Goal: Task Accomplishment & Management: Manage account settings

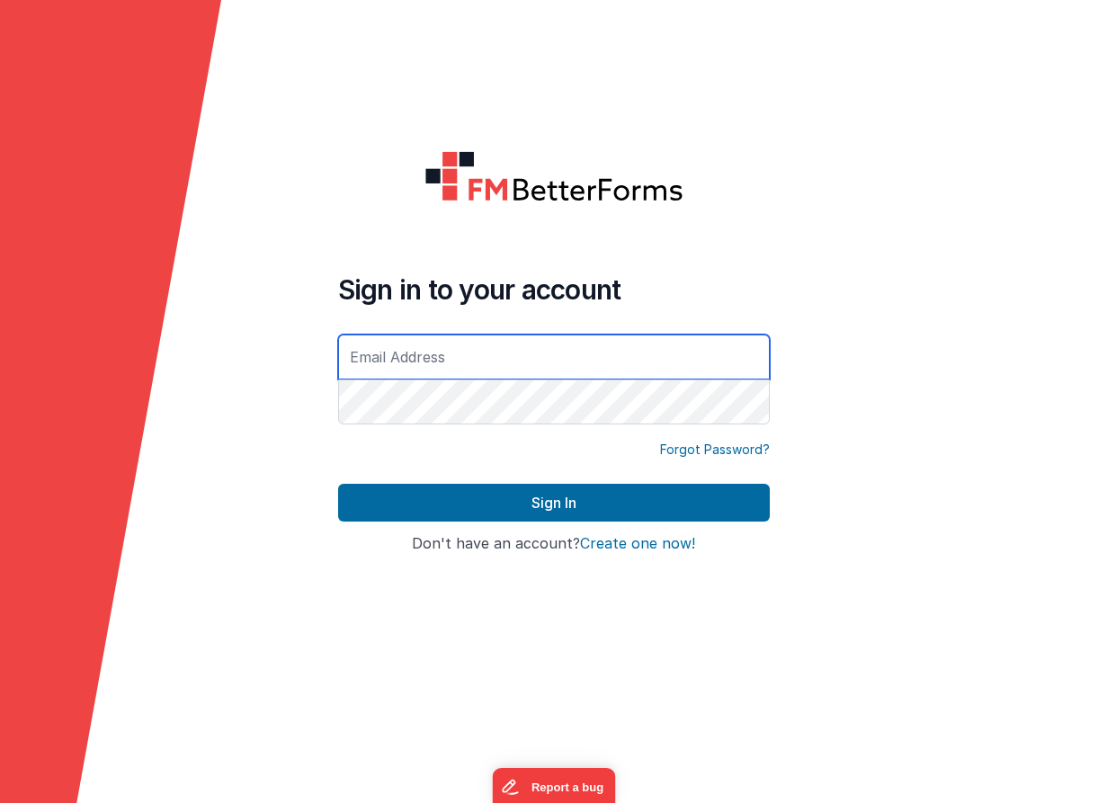
click at [566, 365] on input "text" at bounding box center [554, 357] width 432 height 45
type input "[DOMAIN_NAME][EMAIL_ADDRESS][DOMAIN_NAME]"
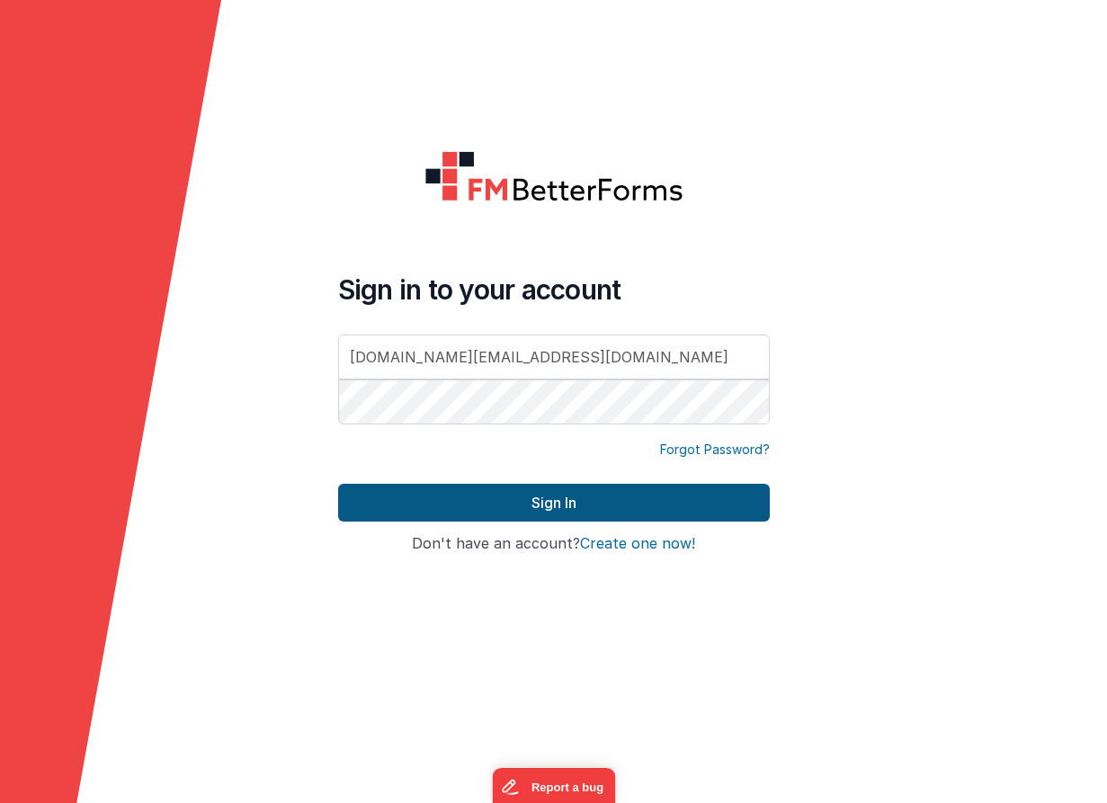
click at [504, 501] on button "Sign In" at bounding box center [554, 503] width 432 height 38
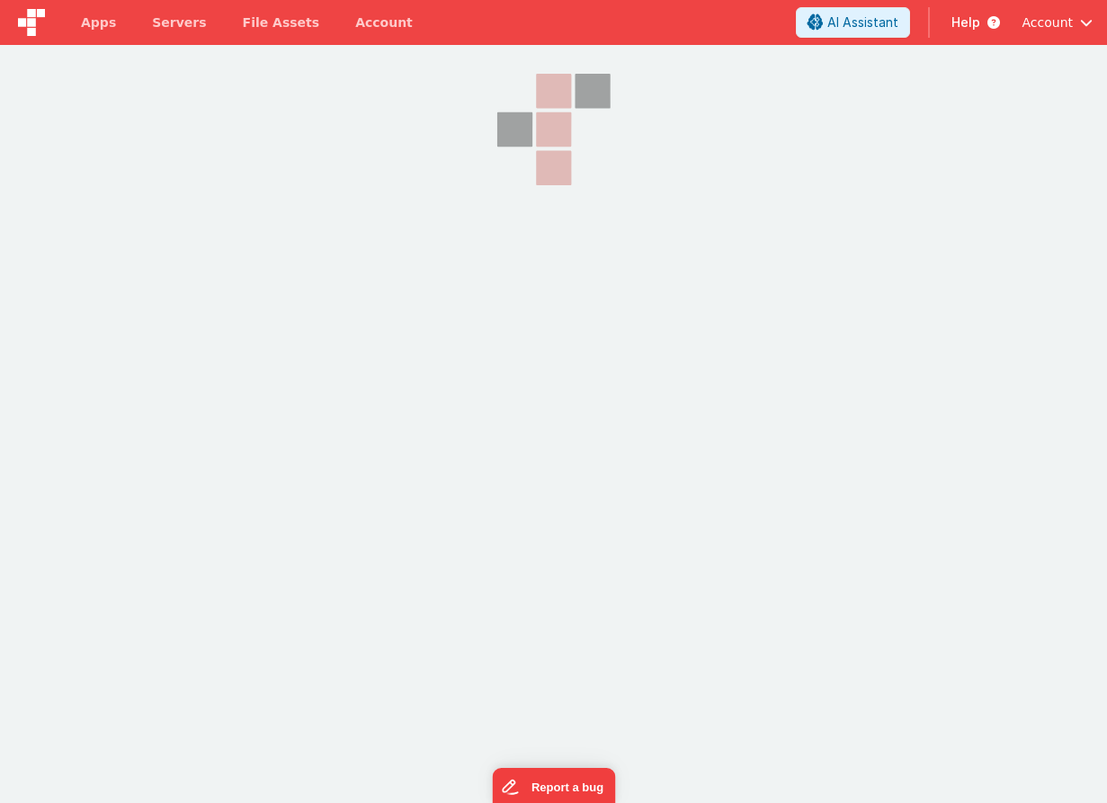
click at [1056, 24] on span "Account" at bounding box center [1047, 22] width 51 height 18
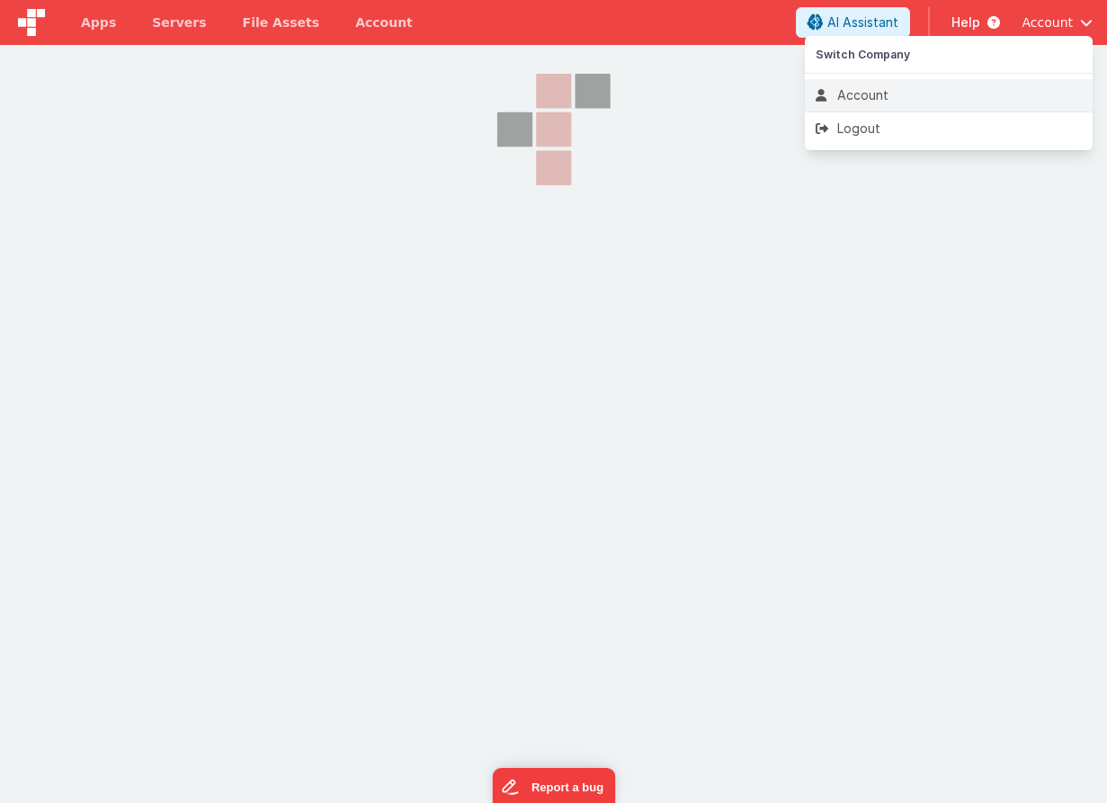
click at [853, 100] on div "Account" at bounding box center [949, 95] width 266 height 18
click at [853, 96] on div "Account" at bounding box center [949, 95] width 266 height 18
click at [366, 21] on button at bounding box center [553, 401] width 1107 height 803
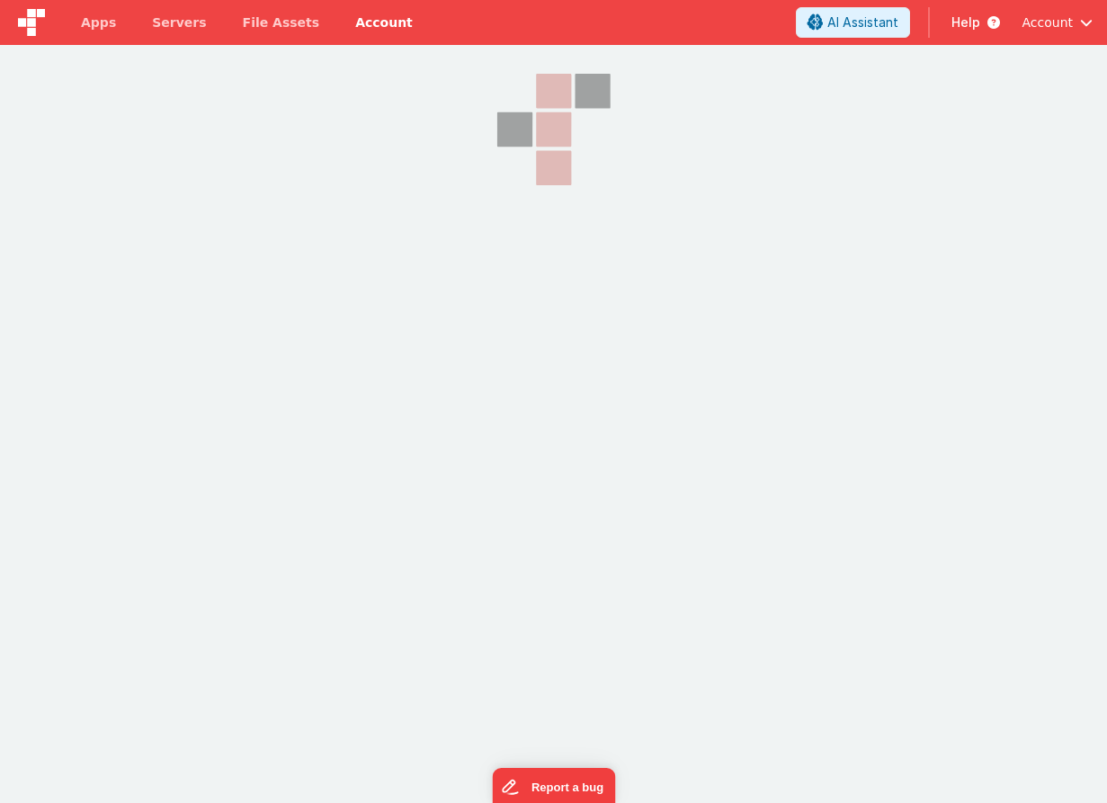
click at [366, 24] on link "Account" at bounding box center [384, 22] width 94 height 45
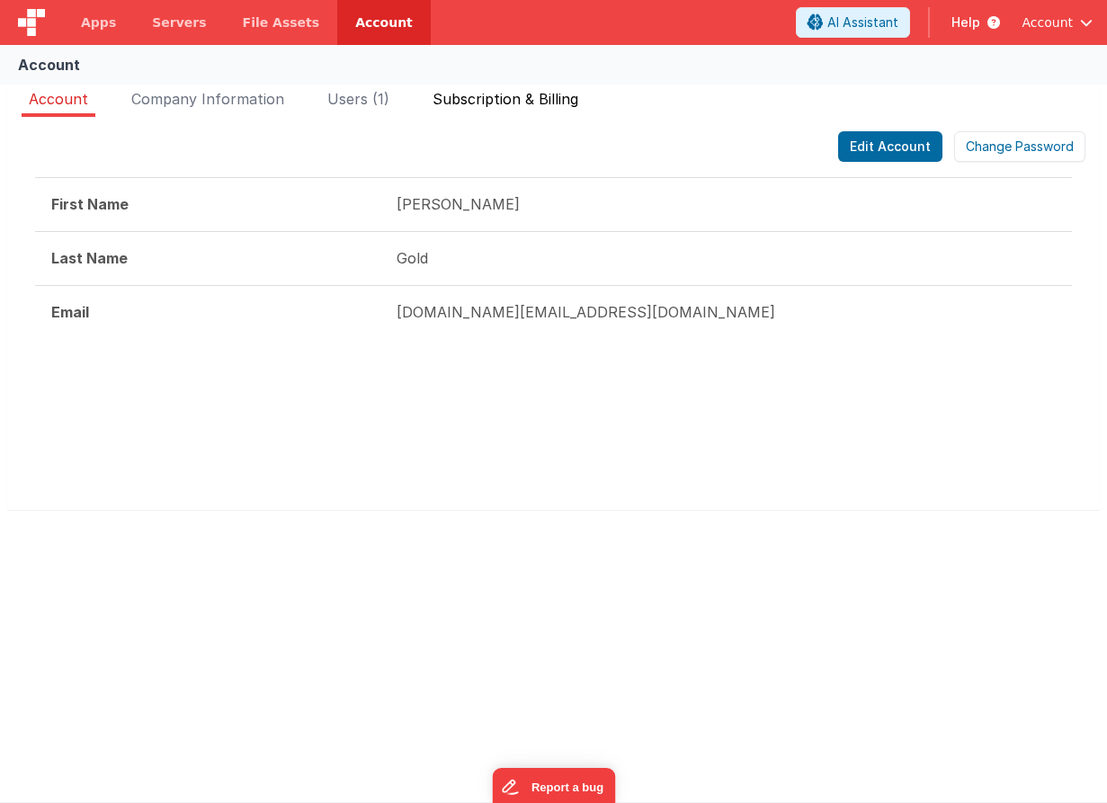
click at [460, 103] on span "Subscription & Billing" at bounding box center [506, 99] width 146 height 18
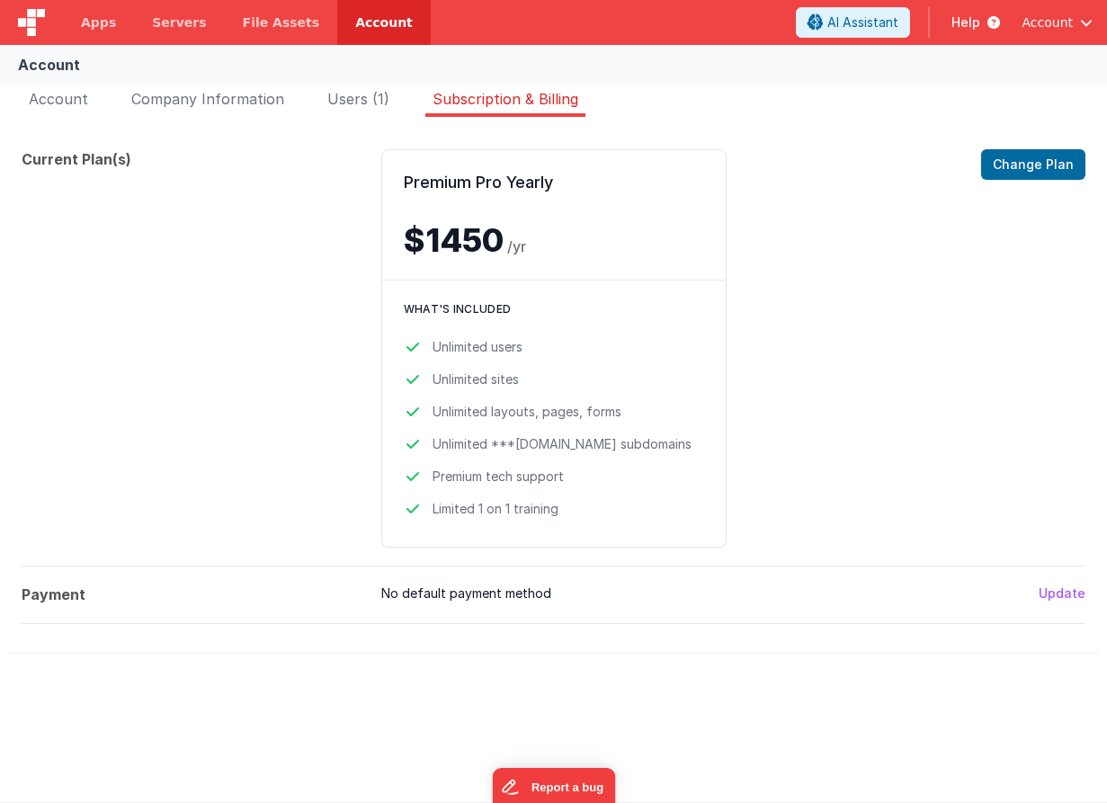
click at [1058, 598] on button "Update" at bounding box center [1062, 594] width 47 height 18
click at [79, 103] on span "Account" at bounding box center [58, 99] width 59 height 18
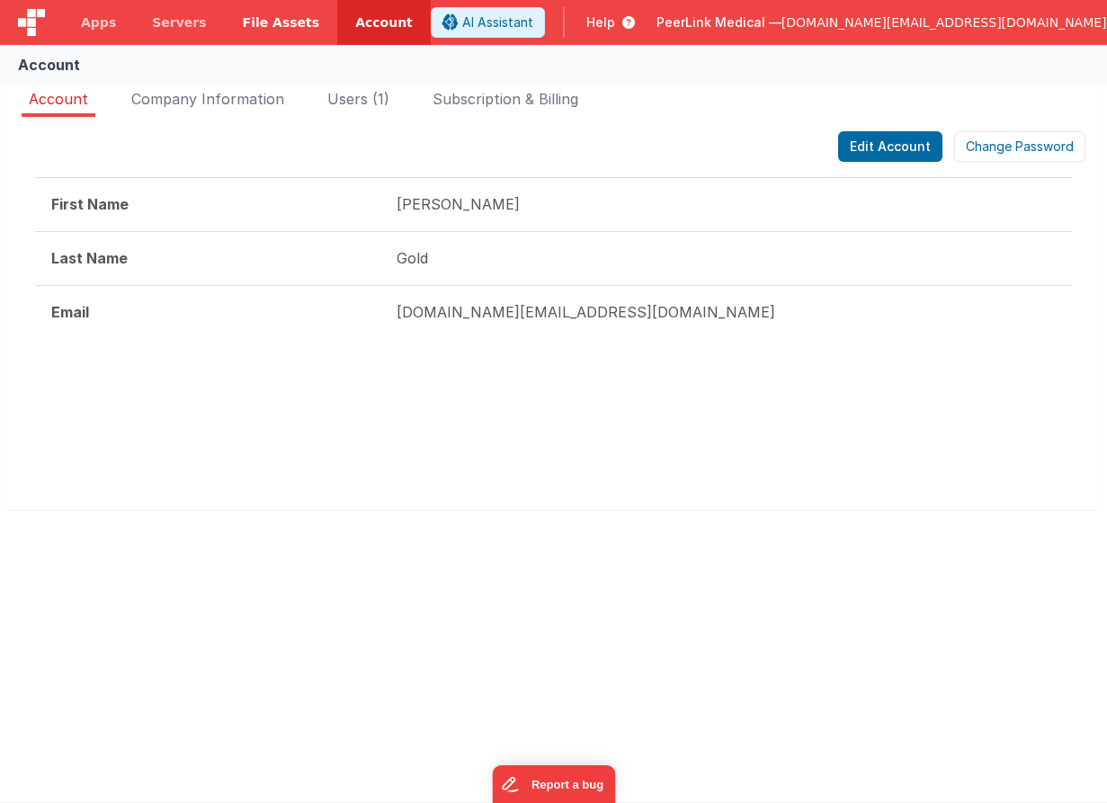
click at [263, 18] on span "File Assets" at bounding box center [281, 22] width 77 height 18
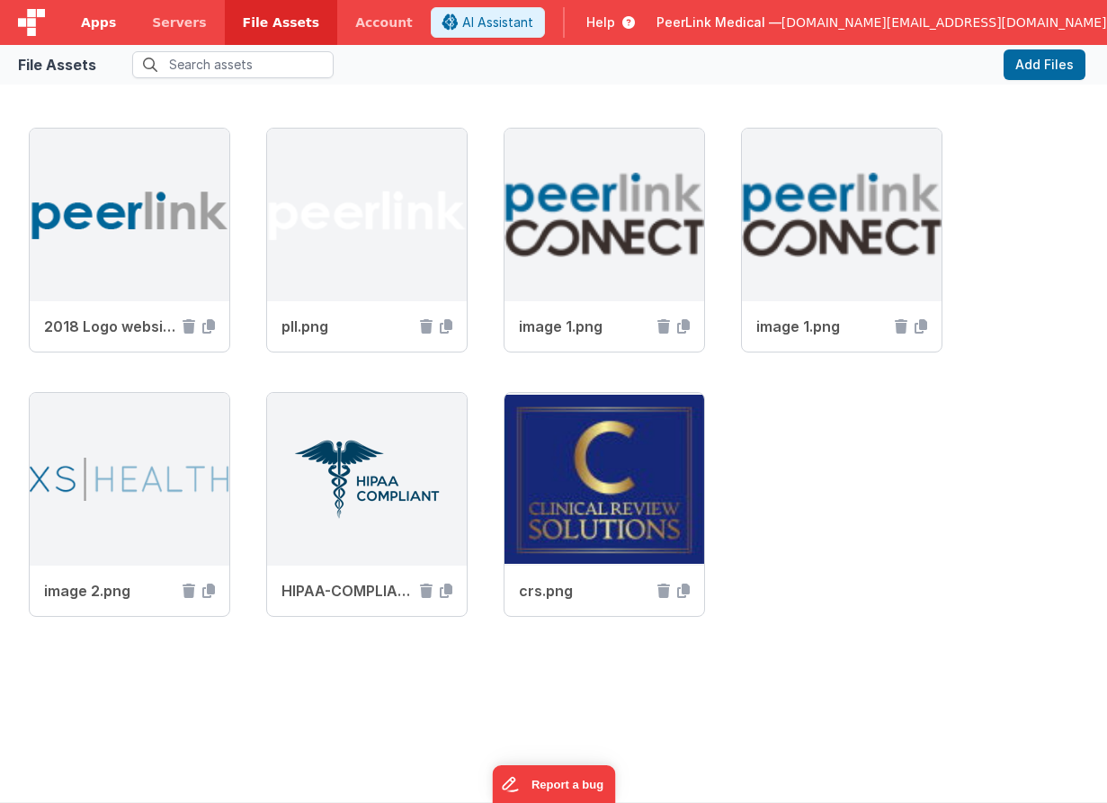
click at [101, 31] on span "Apps" at bounding box center [98, 22] width 35 height 18
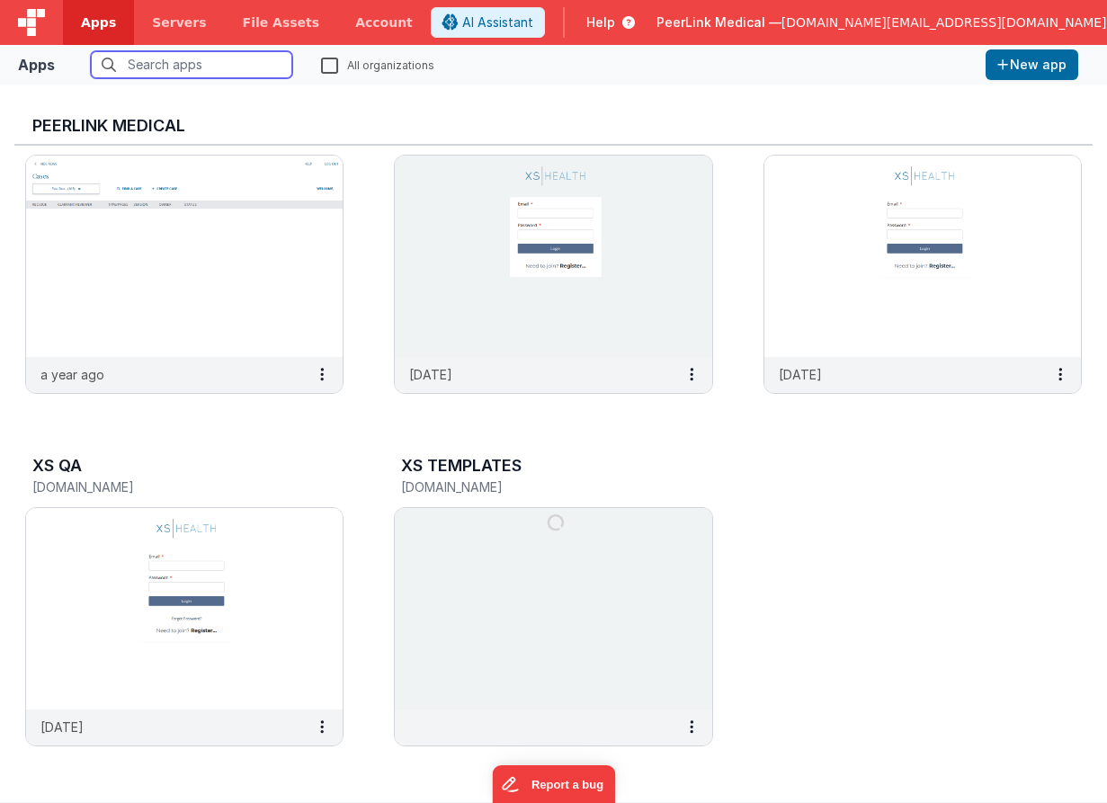
scroll to position [1835, 0]
